Goal: Find specific page/section: Find specific page/section

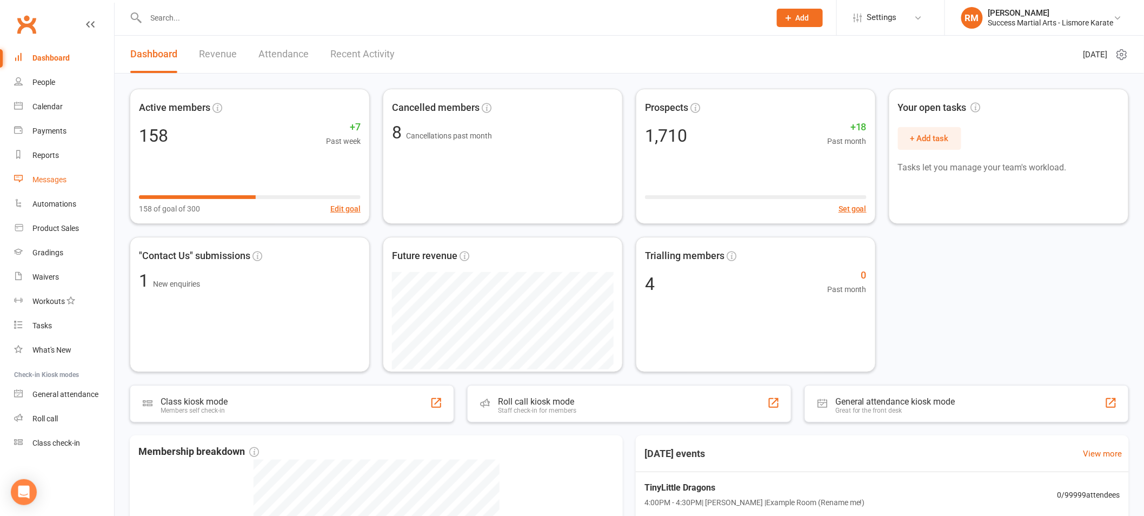
click at [44, 177] on div "Messages" at bounding box center [49, 179] width 34 height 9
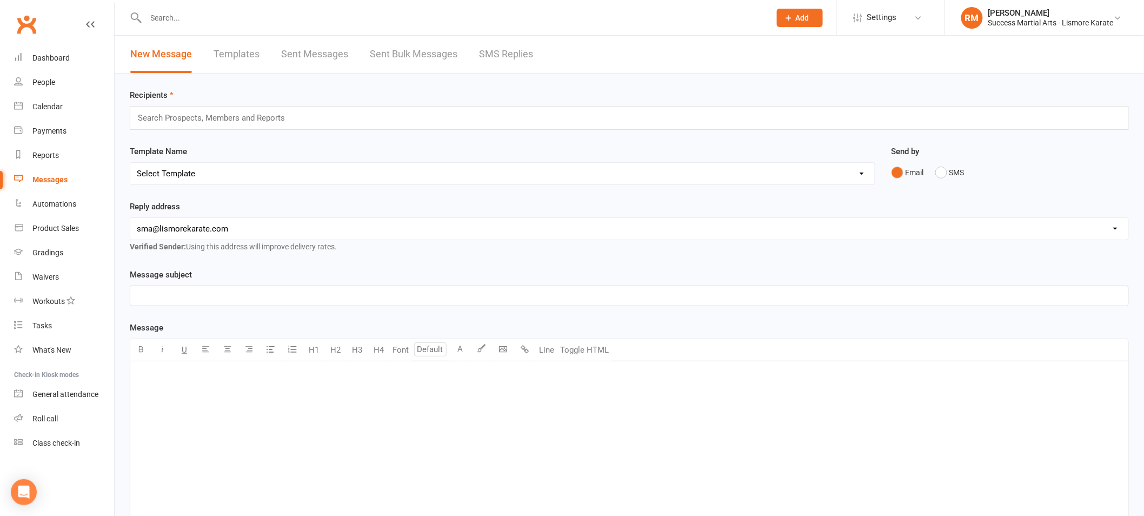
click at [234, 52] on link "Templates" at bounding box center [237, 54] width 46 height 37
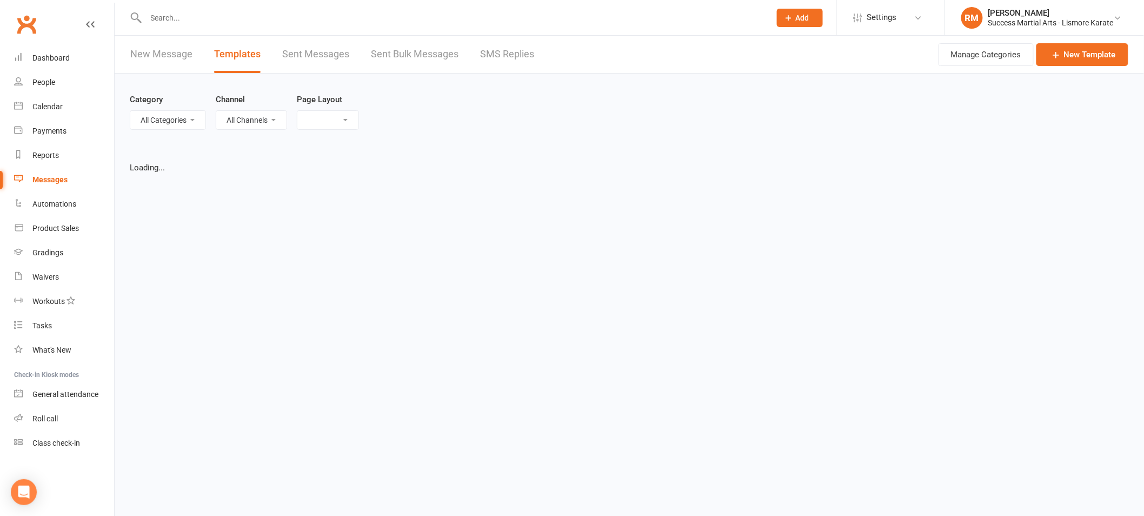
select select "list"
select select "100"
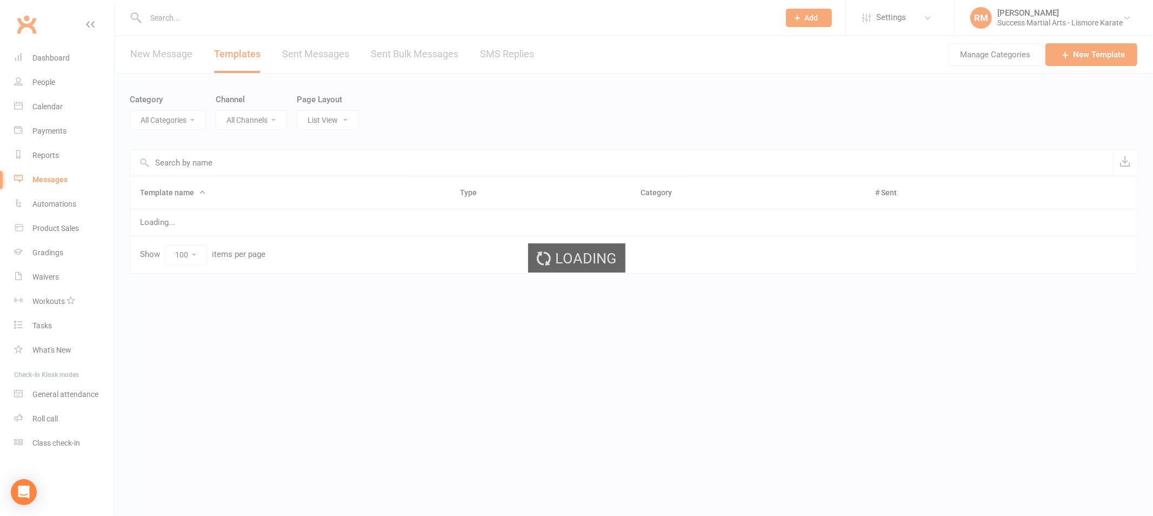
select select "18987"
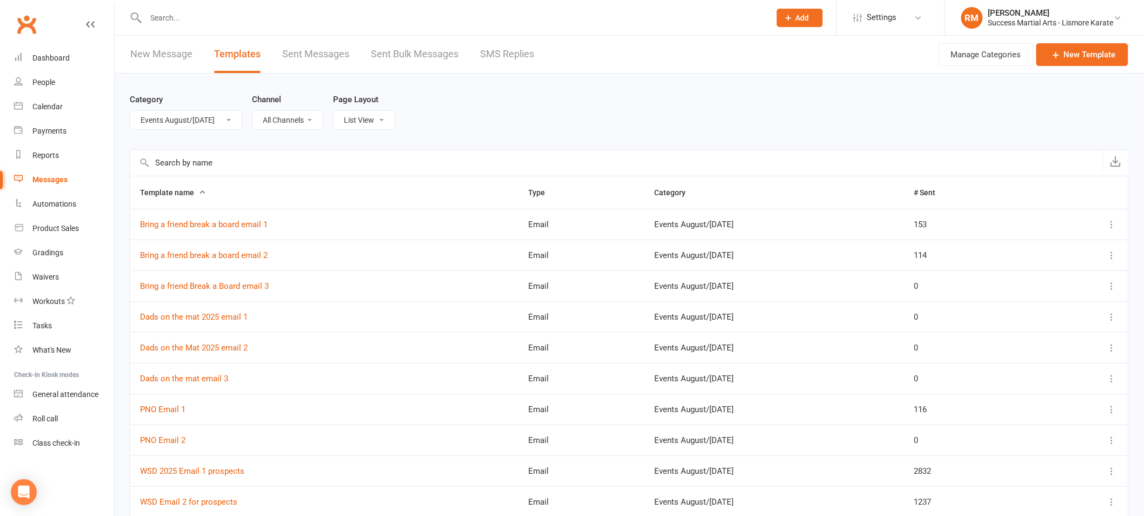
click at [187, 117] on select "All Categories (No category) Customer Service Emails Events August/September 20…" at bounding box center [185, 120] width 111 height 18
click at [45, 83] on div "People" at bounding box center [43, 82] width 23 height 9
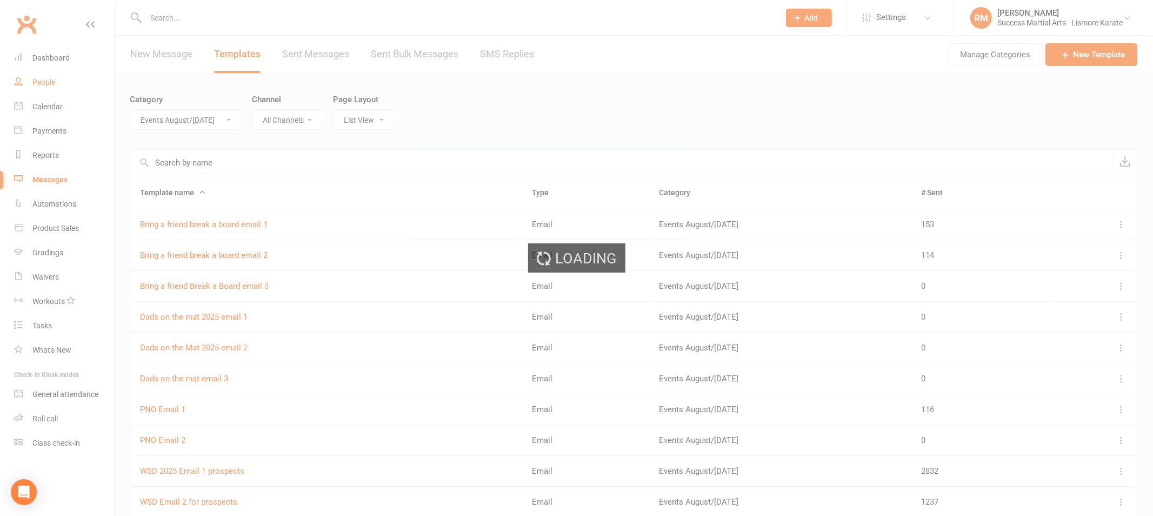
select select "100"
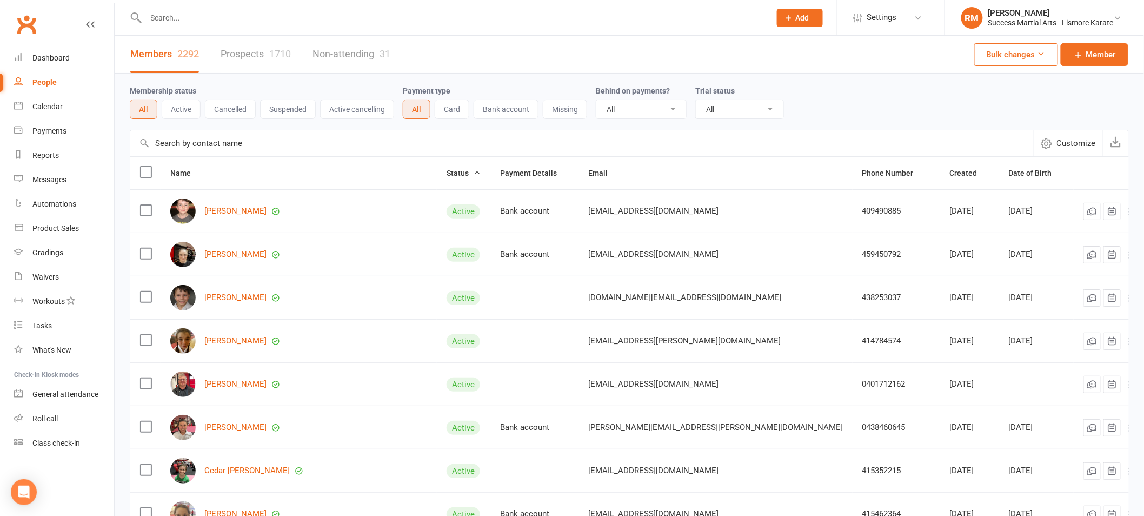
click at [193, 16] on input "text" at bounding box center [453, 17] width 621 height 15
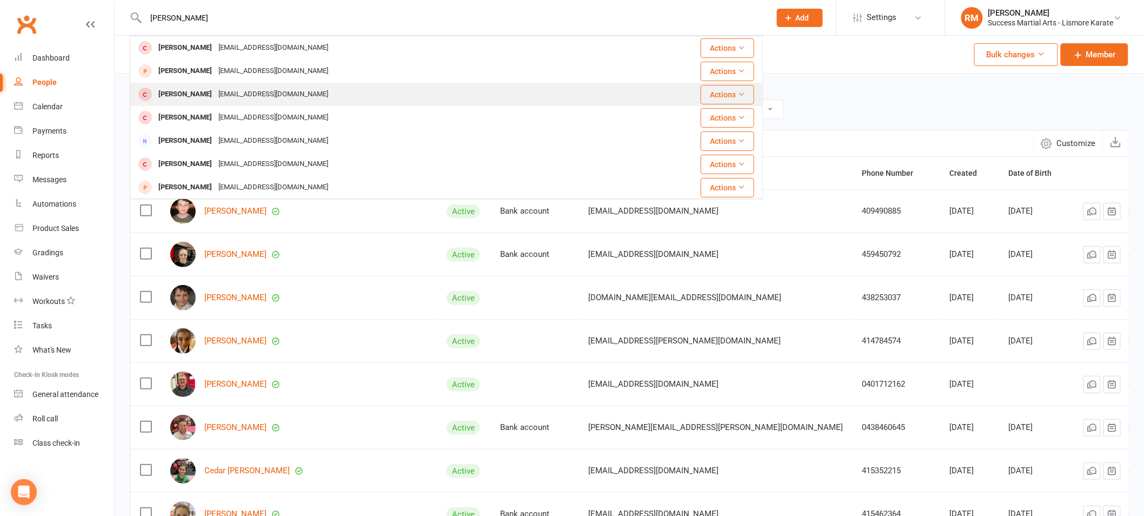
type input "[PERSON_NAME]"
click at [215, 90] on div "[EMAIL_ADDRESS][DOMAIN_NAME]" at bounding box center [273, 95] width 116 height 16
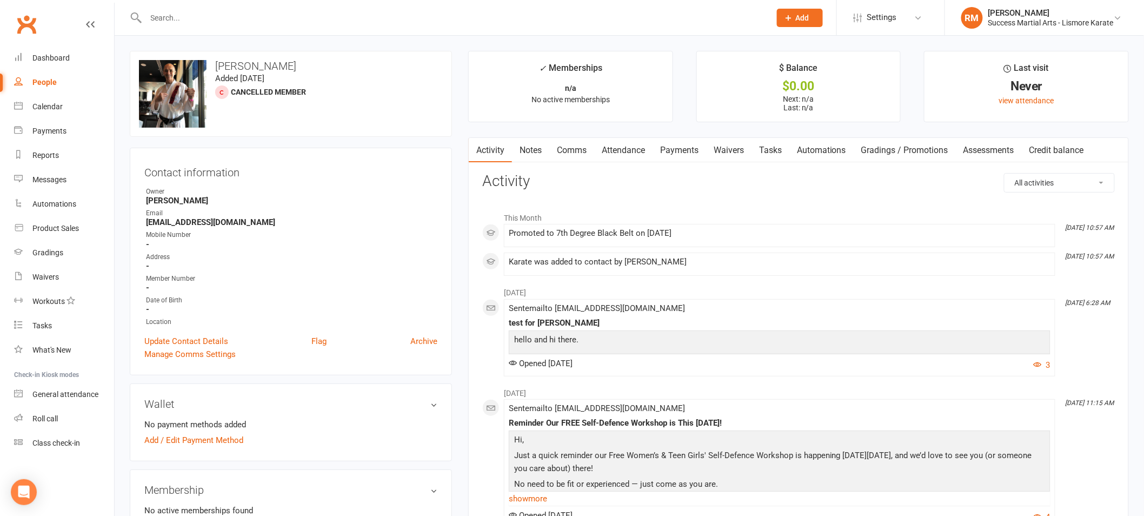
drag, startPoint x: 287, startPoint y: 67, endPoint x: 210, endPoint y: 68, distance: 76.8
click at [210, 68] on h3 "[PERSON_NAME]" at bounding box center [291, 66] width 304 height 12
copy h3 "[PERSON_NAME]"
click at [378, 250] on ul "Owner Richard Marlin Email lismorekarate@gmail.com Mobile Number - Address - Me…" at bounding box center [290, 257] width 293 height 141
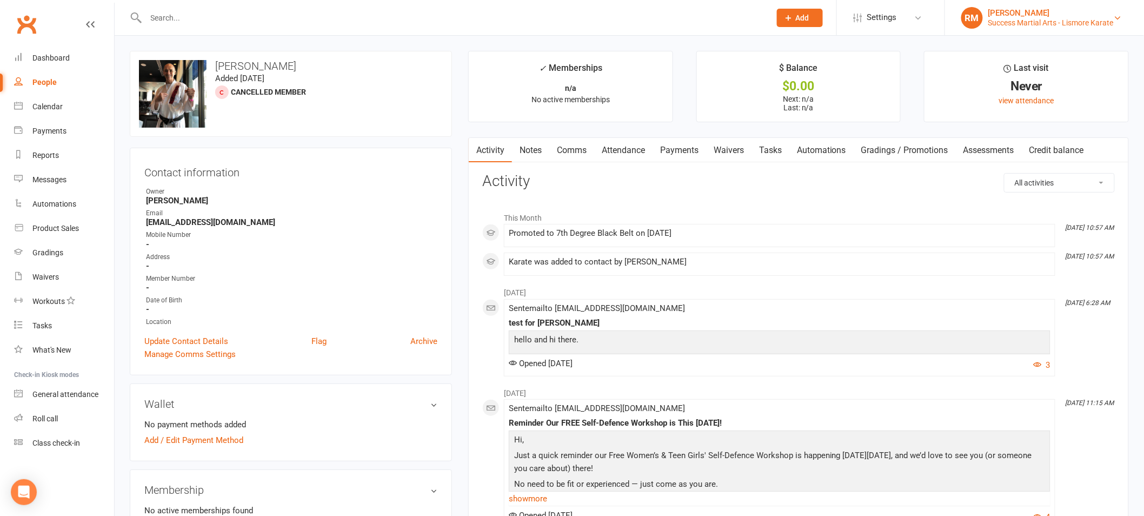
click at [1029, 15] on div "[PERSON_NAME]" at bounding box center [1050, 13] width 125 height 10
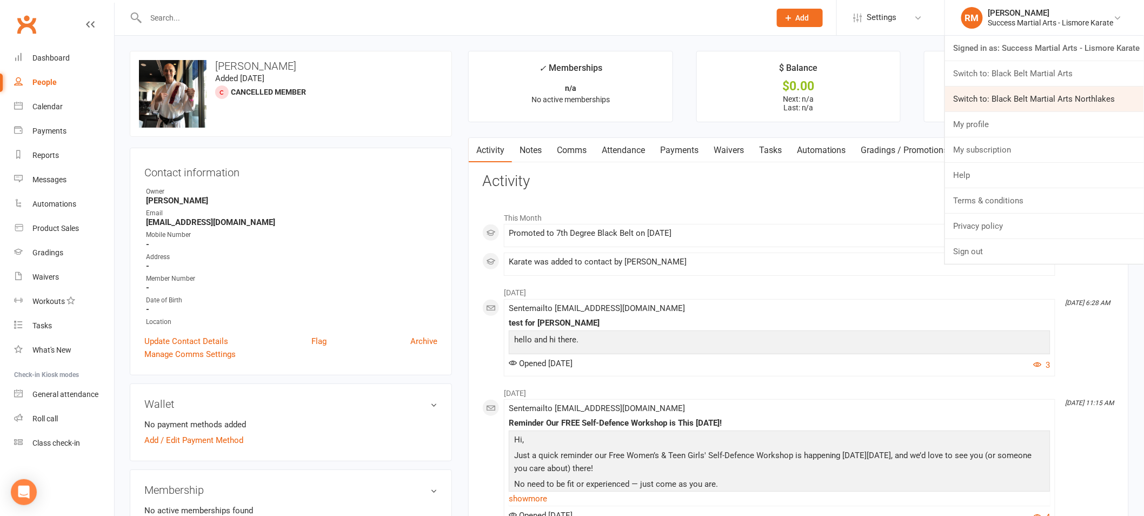
click at [1027, 90] on link "Switch to: Black Belt Martial Arts Northlakes" at bounding box center [1044, 99] width 199 height 25
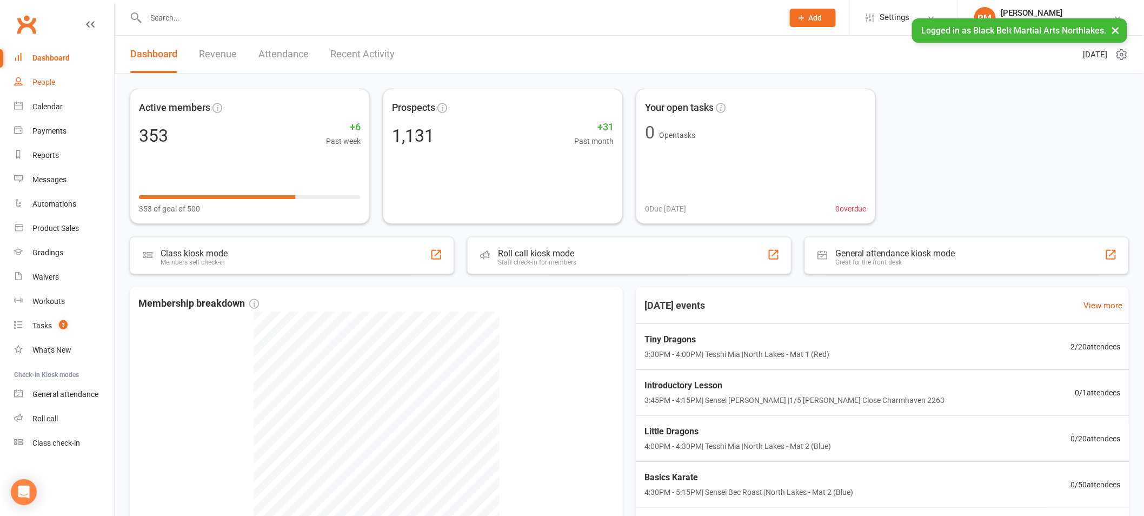
click at [46, 82] on div "People" at bounding box center [43, 82] width 23 height 9
click at [0, 0] on div "Loading" at bounding box center [0, 0] width 0 height 0
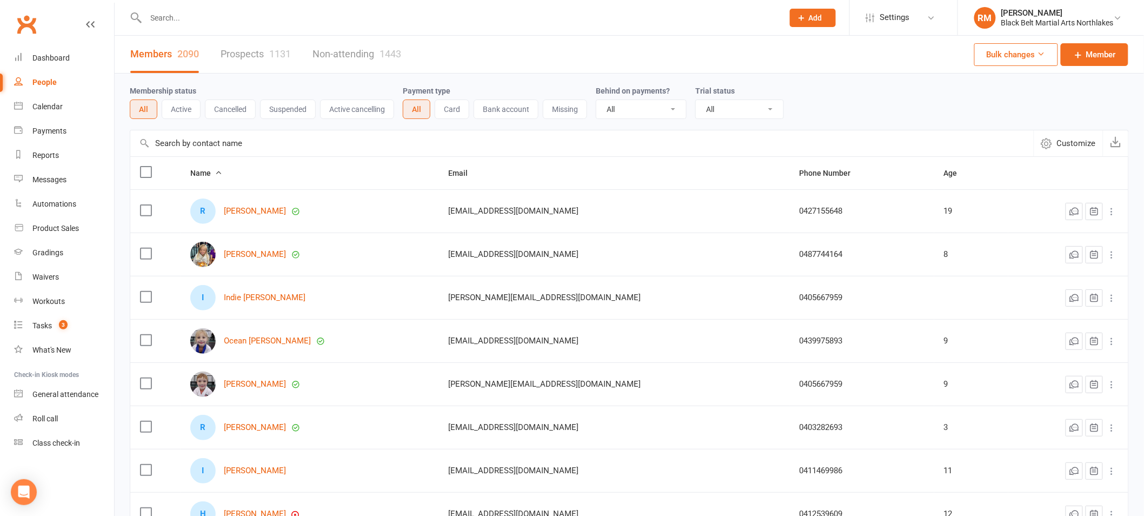
click at [208, 24] on input "text" at bounding box center [459, 17] width 633 height 15
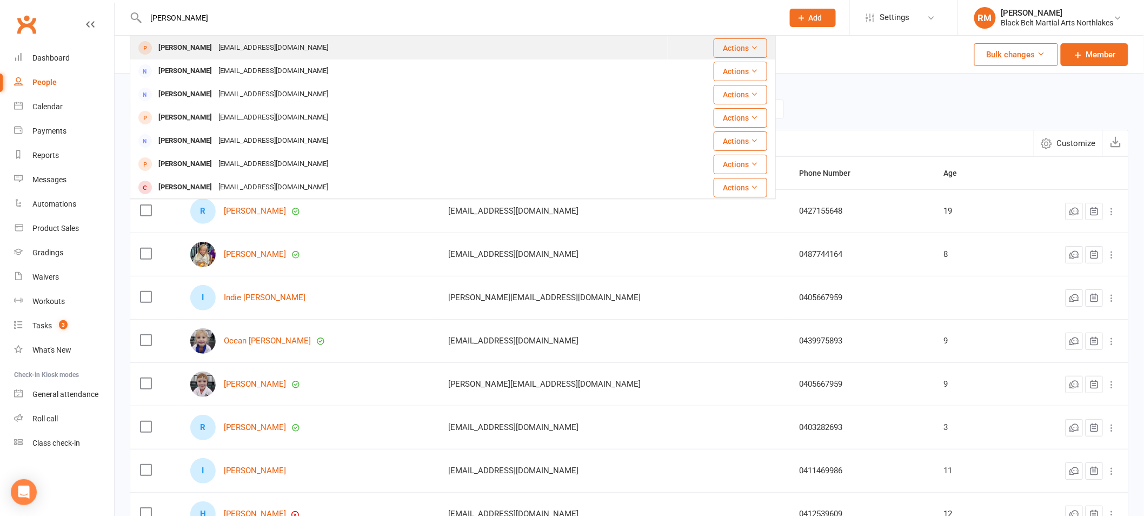
type input "[PERSON_NAME]"
click at [207, 49] on div "[PERSON_NAME]" at bounding box center [185, 48] width 60 height 16
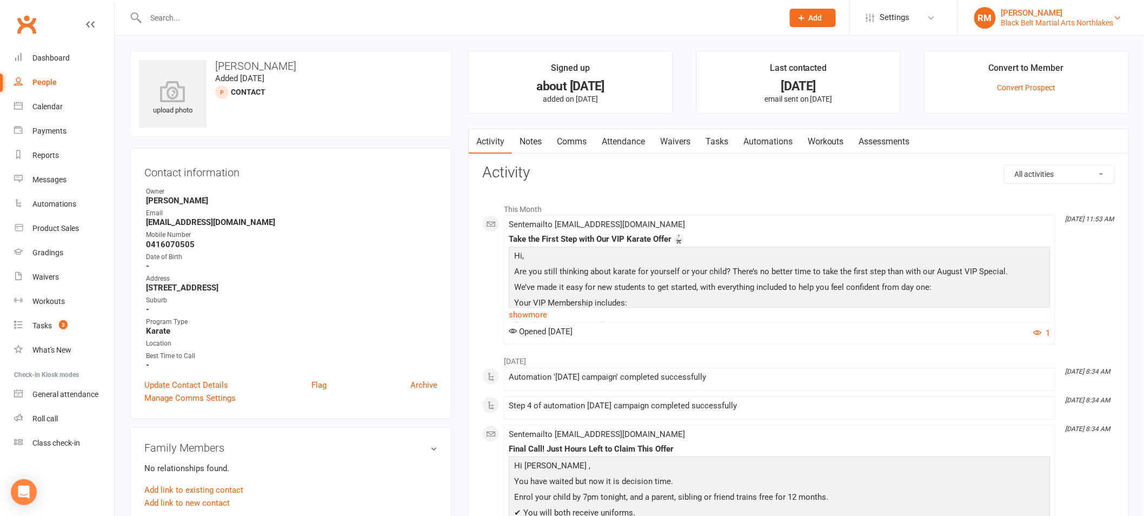
click at [1066, 20] on div "Black Belt Martial Arts Northlakes" at bounding box center [1057, 23] width 112 height 10
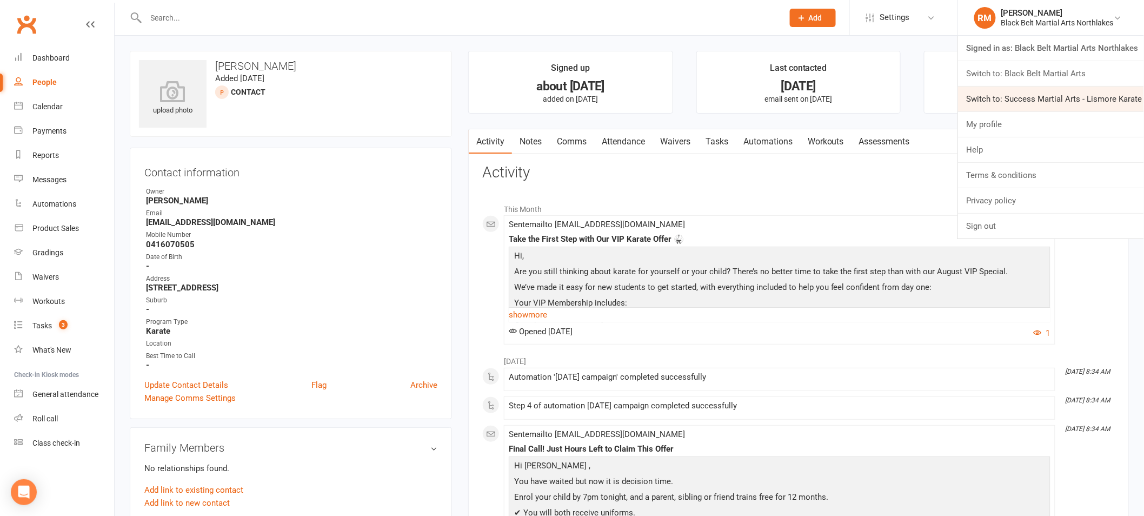
click at [1024, 95] on link "Switch to: Success Martial Arts - Lismore Karate" at bounding box center [1051, 99] width 186 height 25
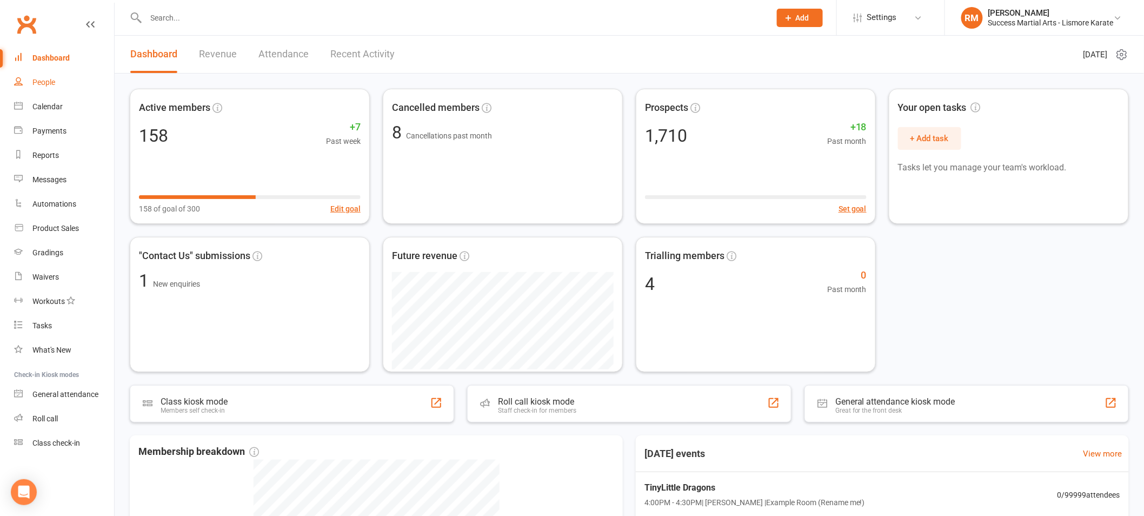
click at [55, 80] on div "People" at bounding box center [43, 82] width 23 height 9
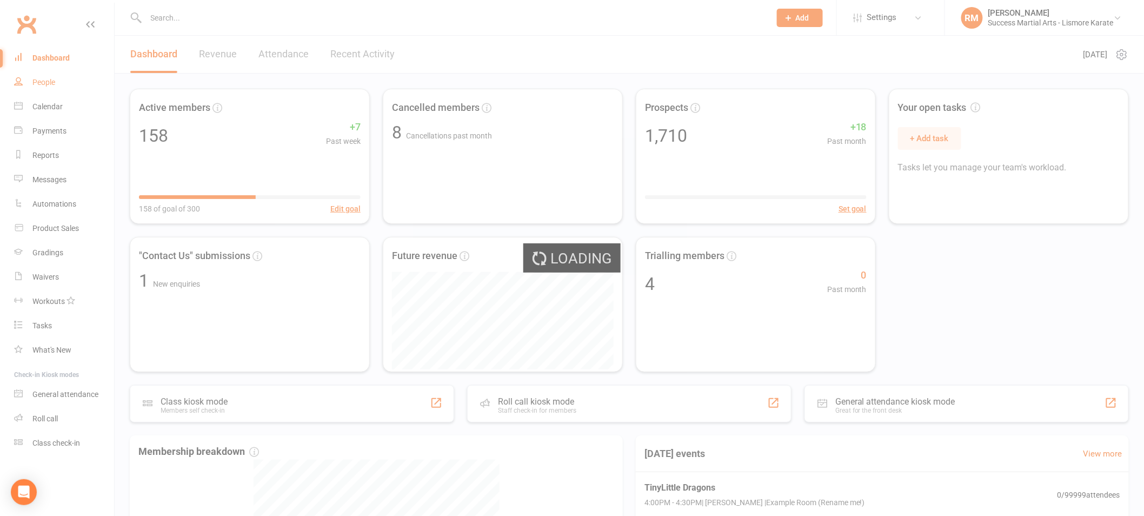
select select "100"
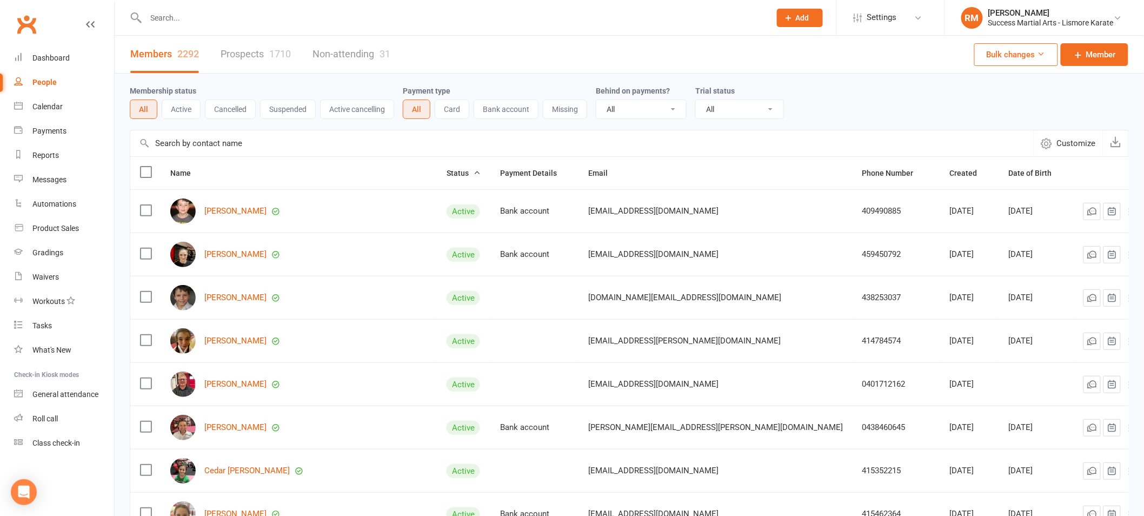
click at [207, 21] on input "text" at bounding box center [453, 17] width 621 height 15
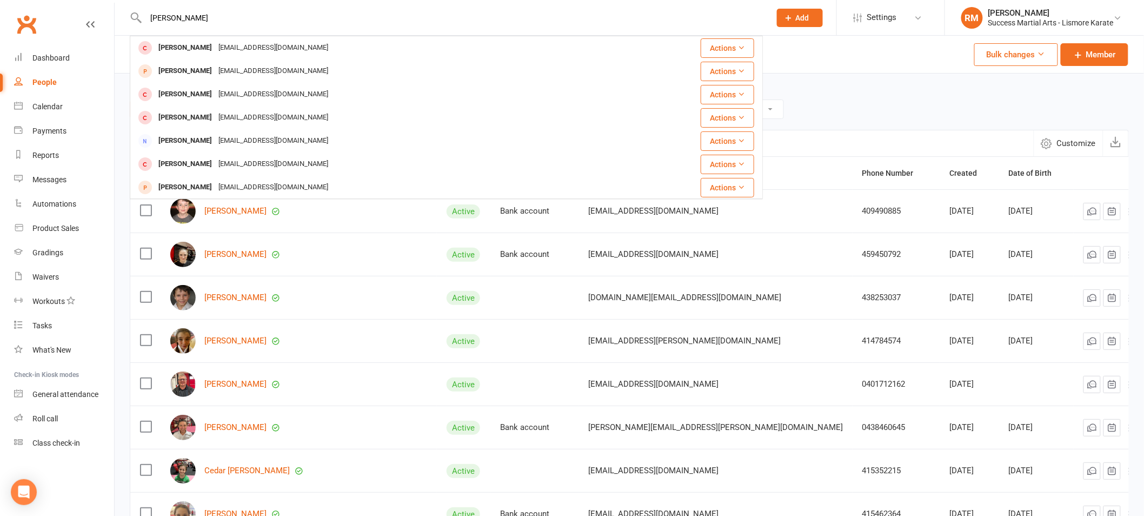
type input "[PERSON_NAME]"
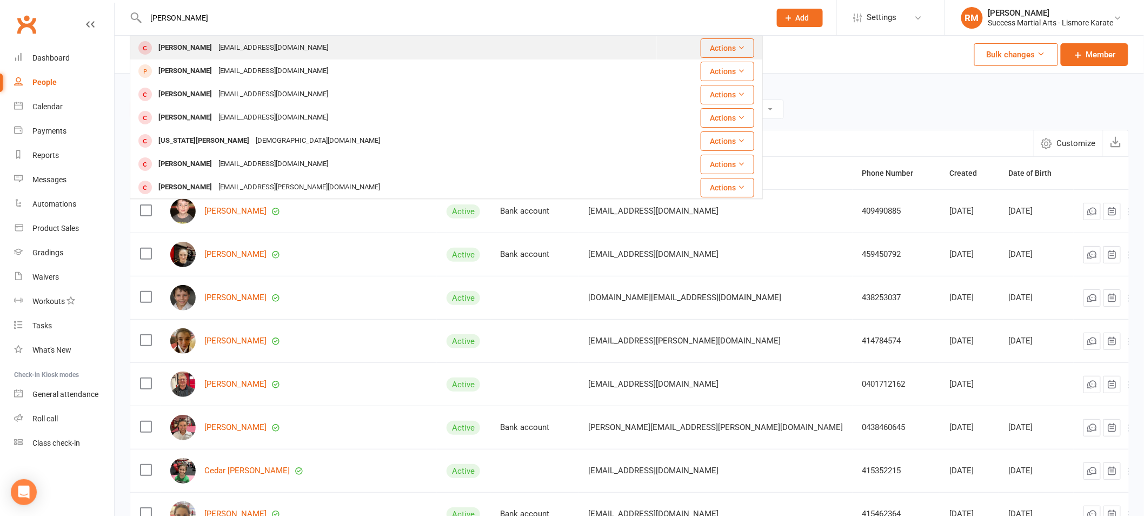
click at [215, 53] on div "[EMAIL_ADDRESS][DOMAIN_NAME]" at bounding box center [273, 48] width 116 height 16
